Goal: Navigation & Orientation: Find specific page/section

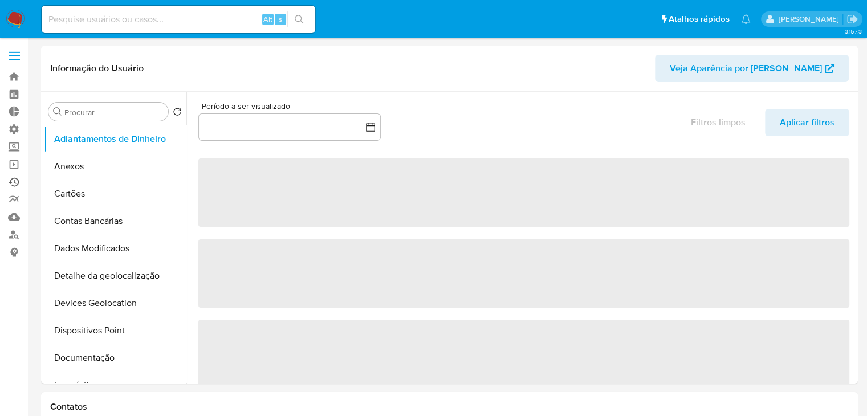
select select "10"
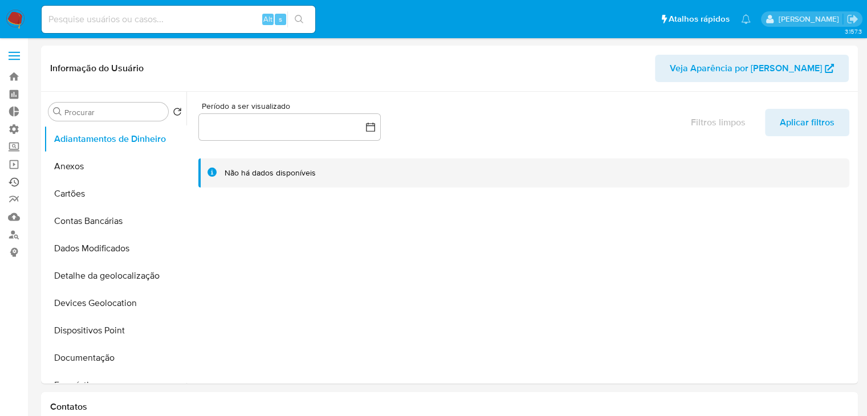
click at [11, 182] on link "Ejecuções automáticas" at bounding box center [68, 182] width 136 height 18
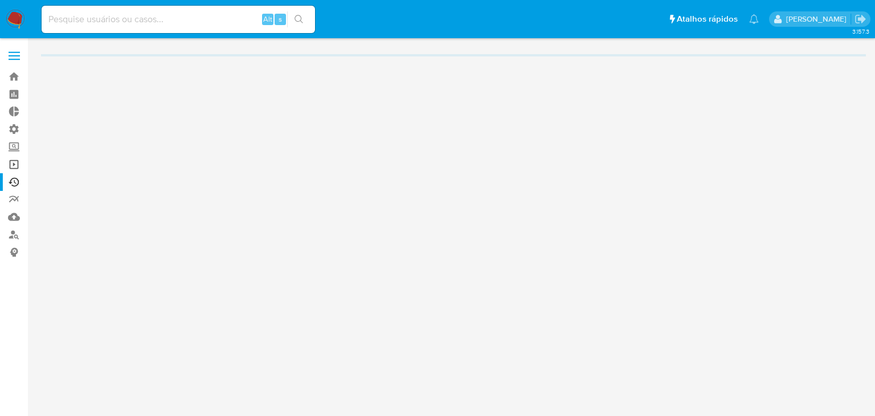
click at [14, 162] on link "Operações em massa" at bounding box center [68, 165] width 136 height 18
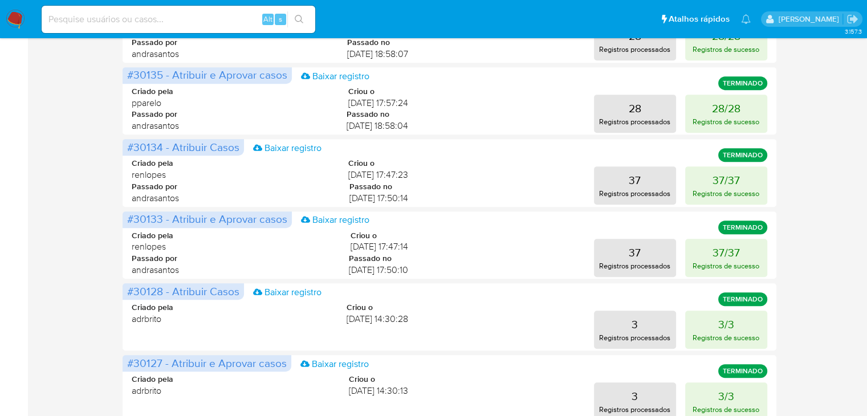
scroll to position [563, 0]
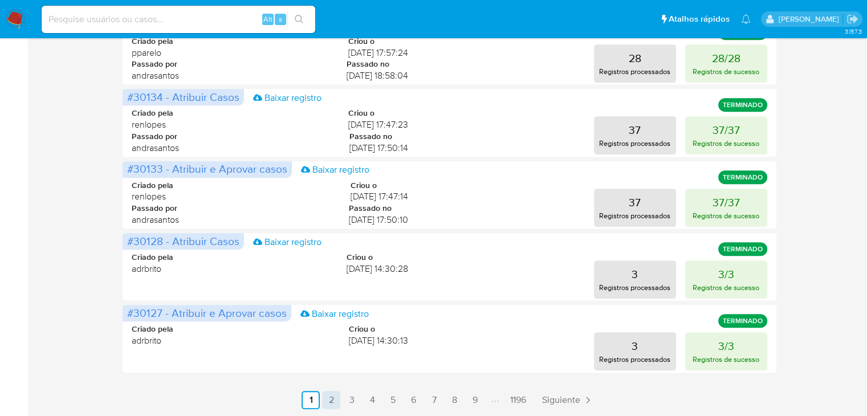
click at [333, 404] on link "2" at bounding box center [331, 400] width 18 height 18
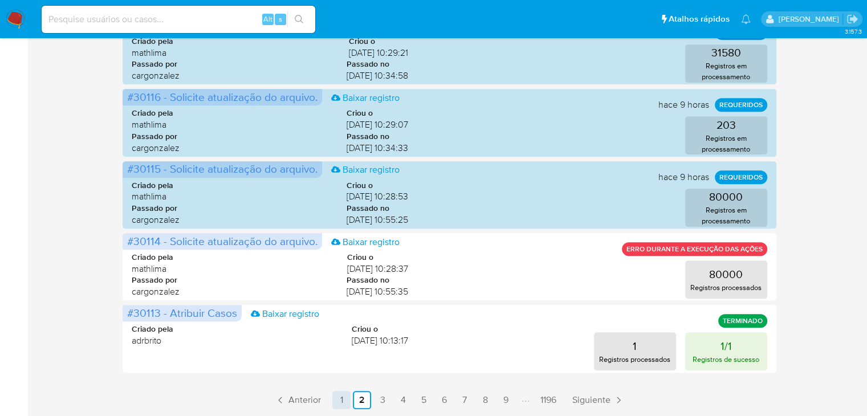
click at [339, 400] on link "1" at bounding box center [341, 400] width 18 height 18
